Goal: Information Seeking & Learning: Understand process/instructions

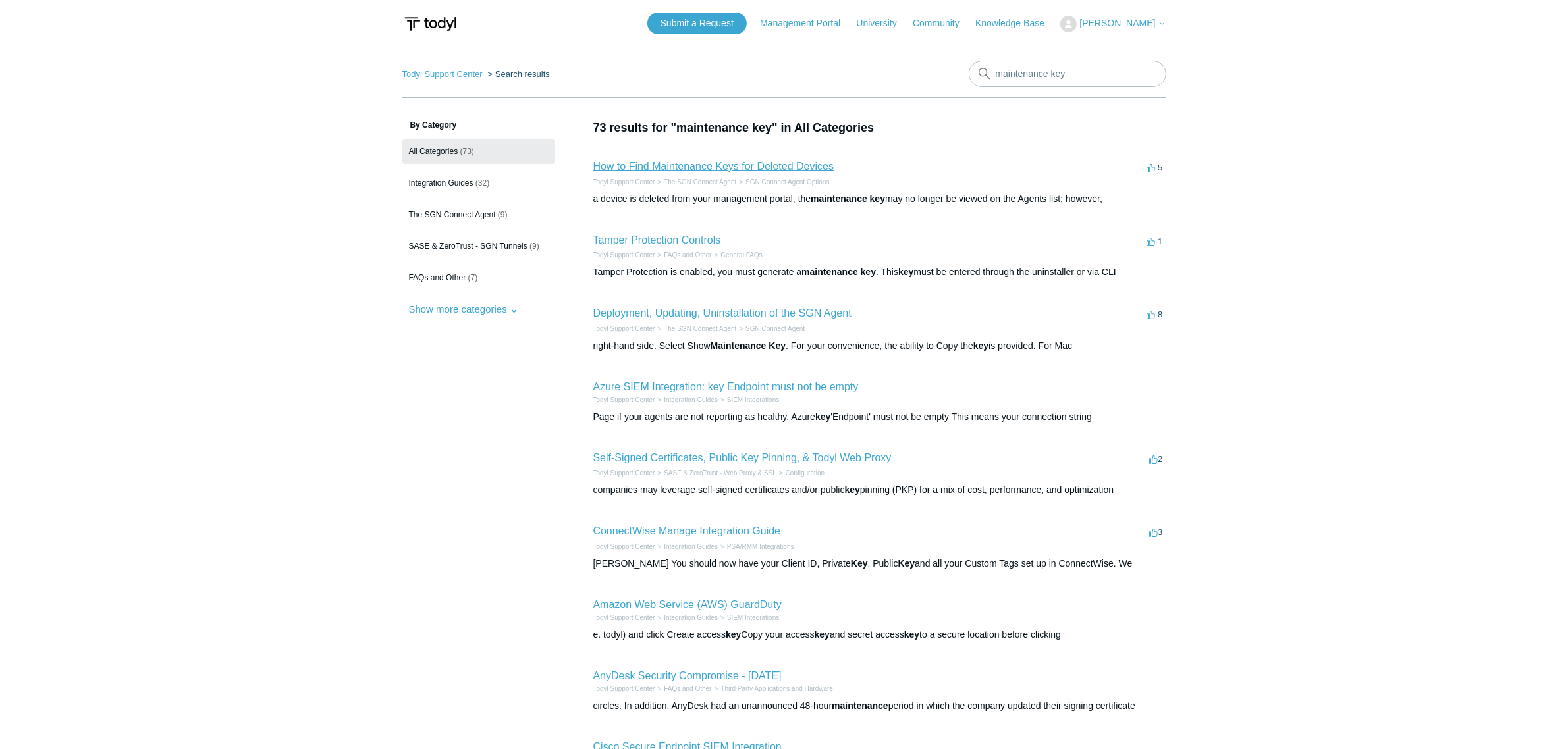
click at [777, 163] on link "How to Find Maintenance Keys for Deleted Devices" at bounding box center [714, 167] width 241 height 12
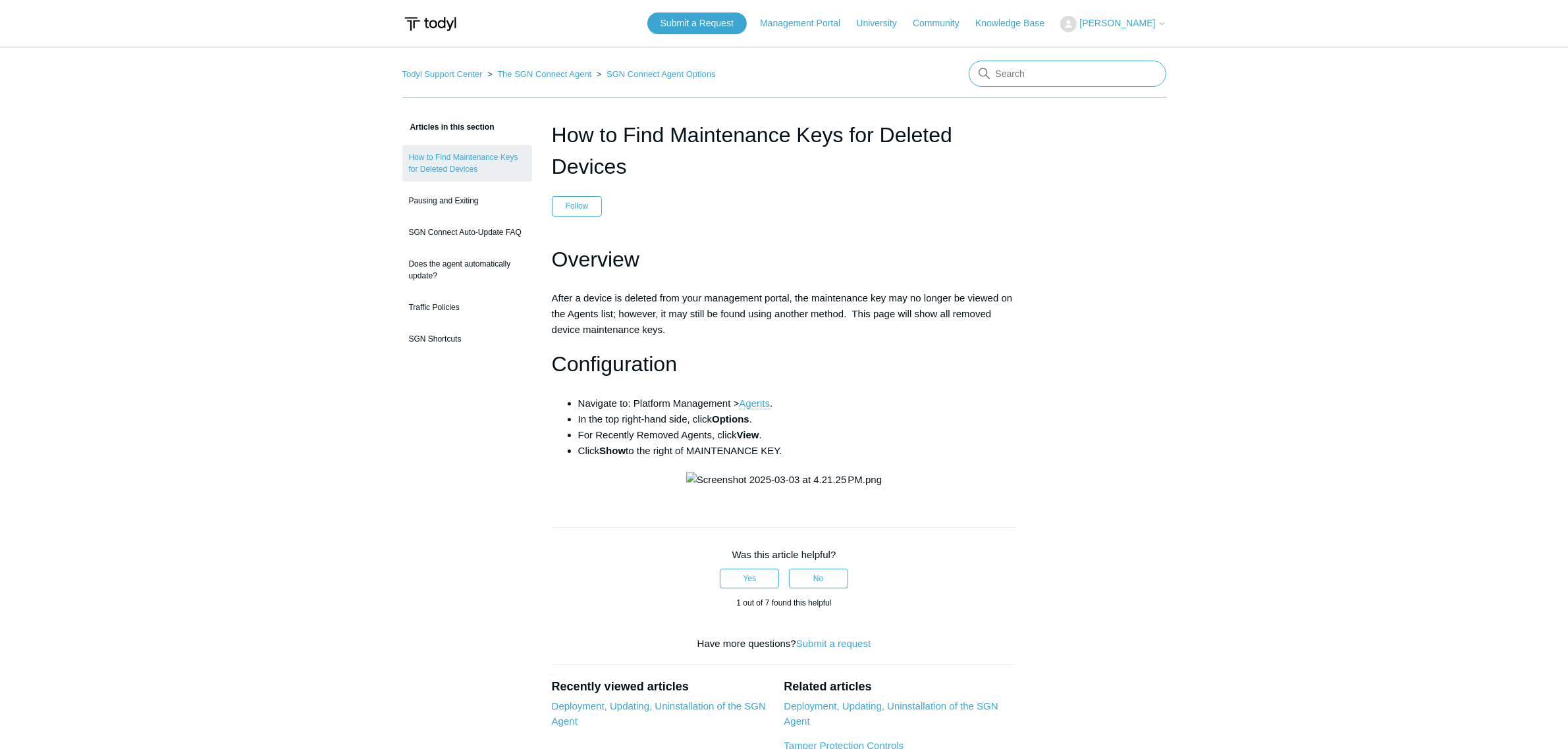
click at [1047, 67] on input "Search" at bounding box center [1067, 73] width 198 height 26
type input "uninstall protection"
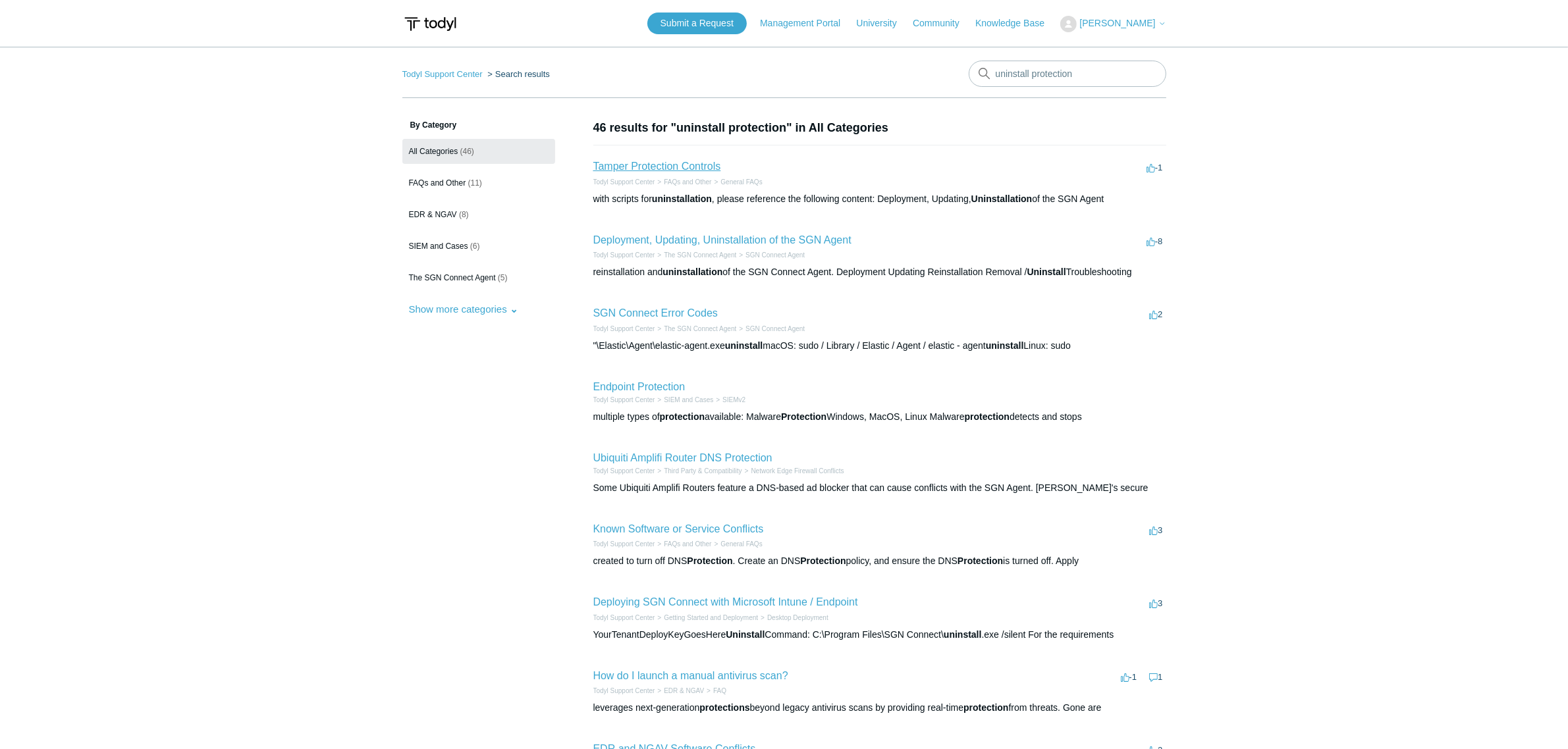
click at [696, 168] on link "Tamper Protection Controls" at bounding box center [657, 167] width 127 height 12
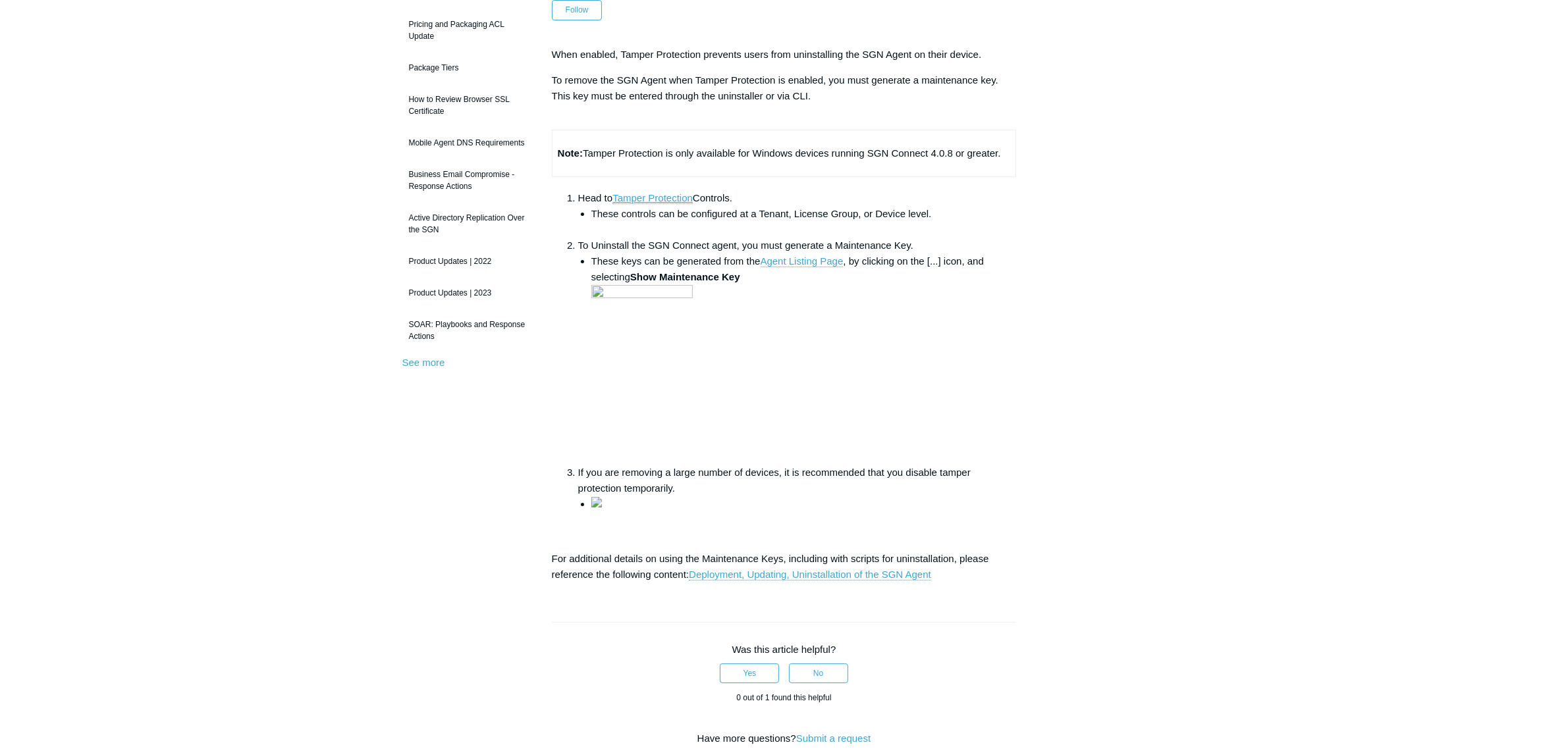
scroll to position [82, 0]
